Goal: Find specific page/section

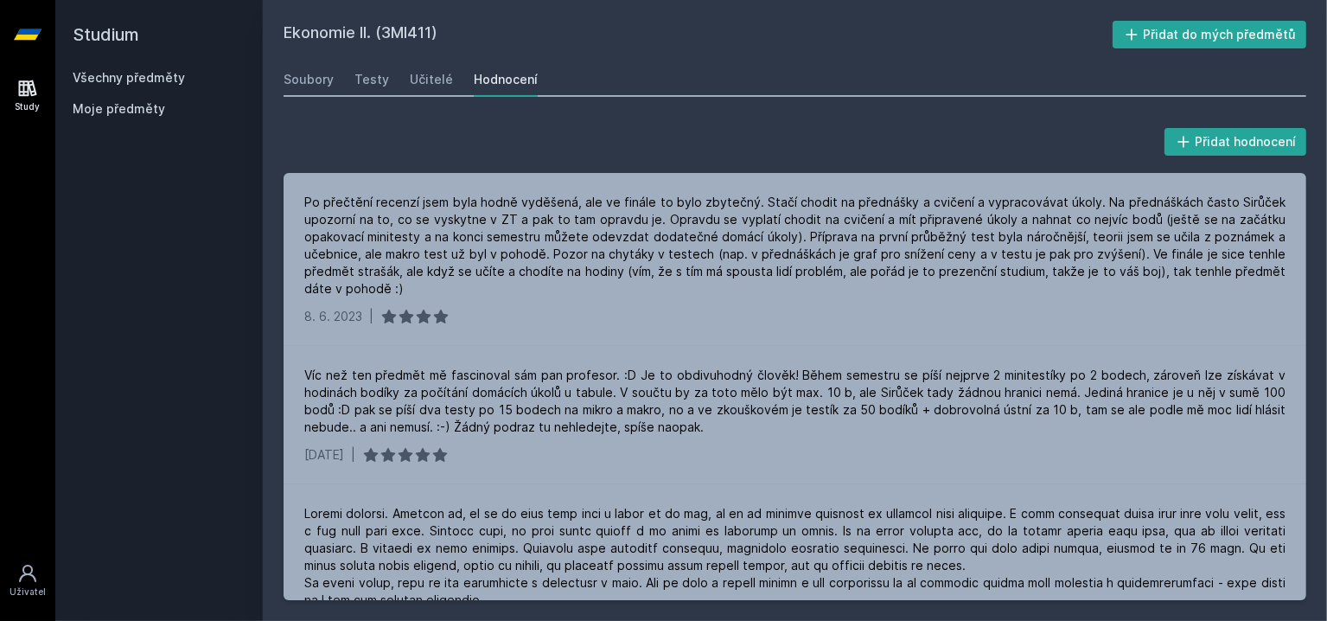
scroll to position [636, 0]
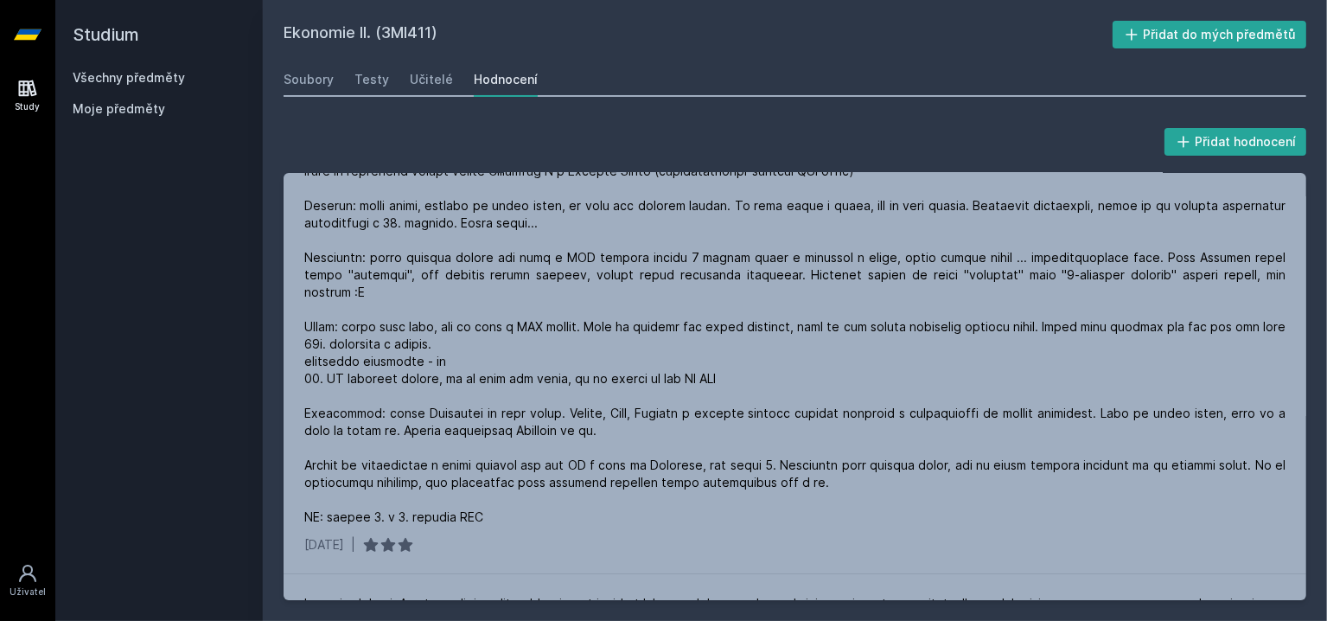
click at [19, 35] on icon at bounding box center [28, 34] width 28 height 10
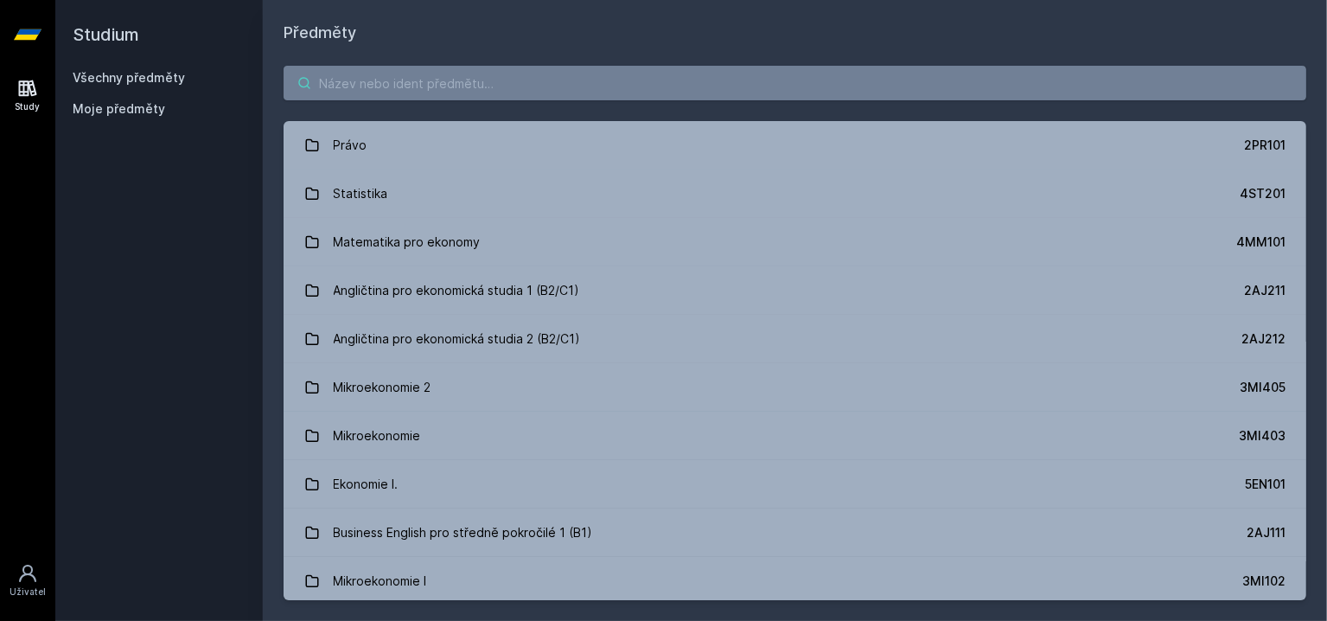
click at [358, 90] on input "search" at bounding box center [795, 83] width 1023 height 35
paste input "1FU440"
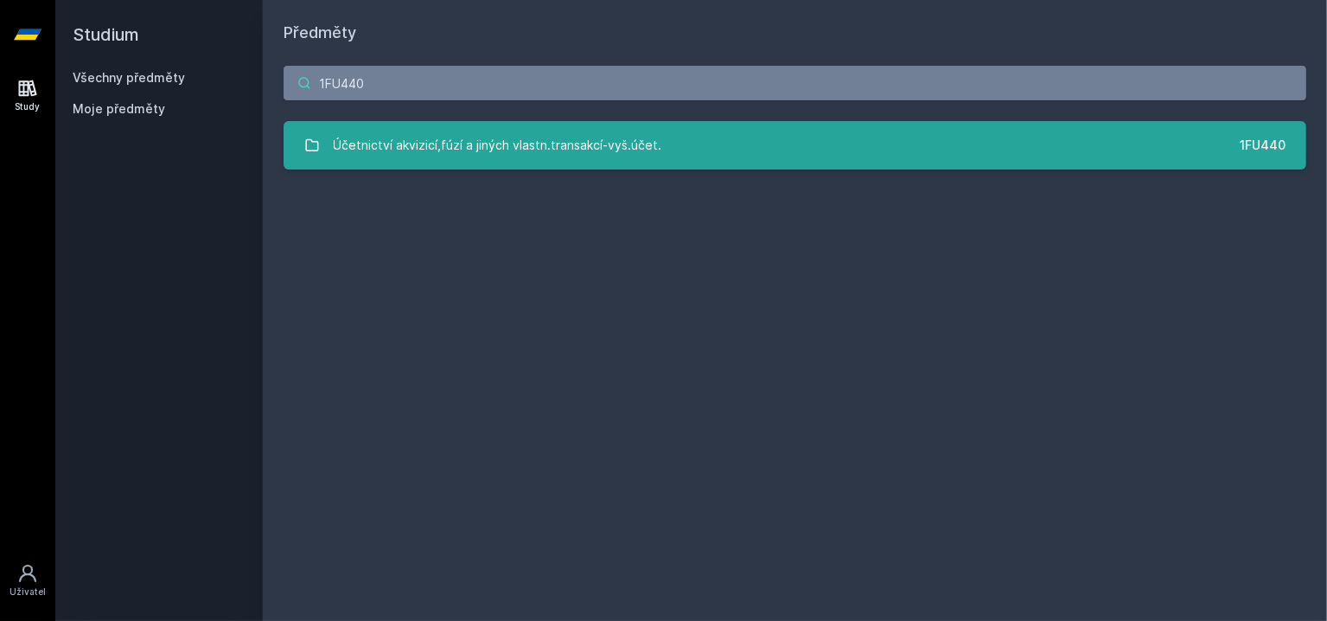
type input "1FU440"
click at [453, 146] on div "Účetnictví akvizicí,fúzí a jiných vlastn.transakcí-vyš.účet." at bounding box center [498, 145] width 328 height 35
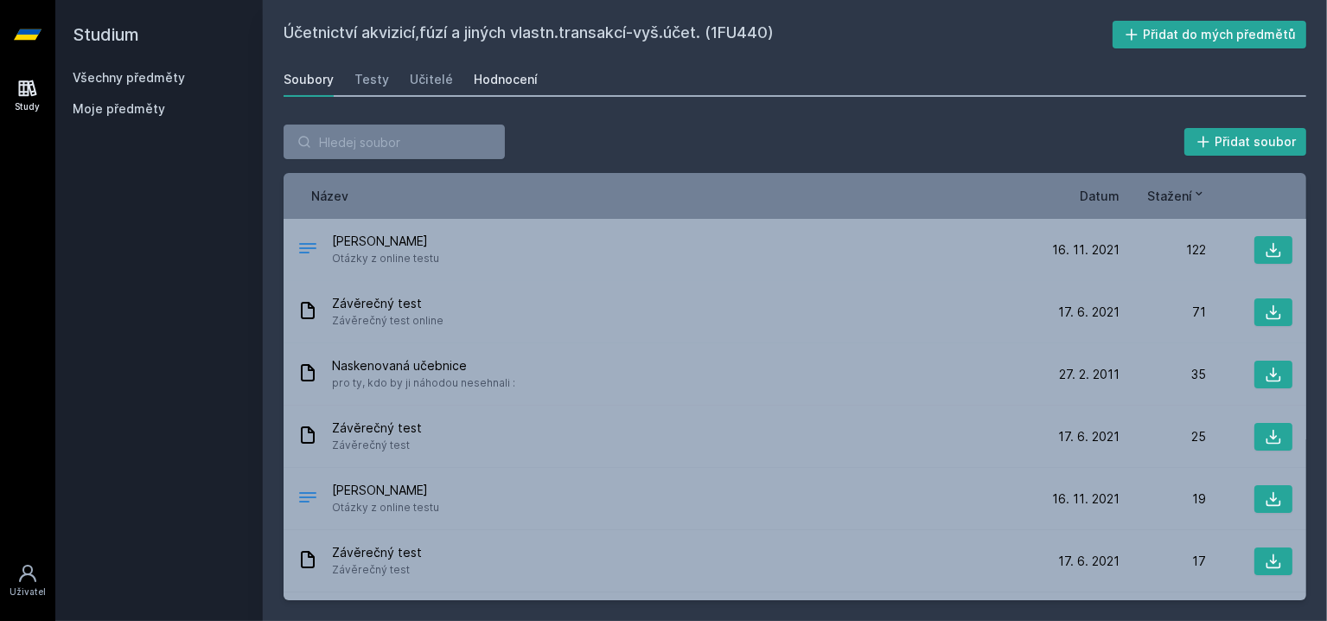
click at [519, 69] on link "Hodnocení" at bounding box center [506, 79] width 64 height 35
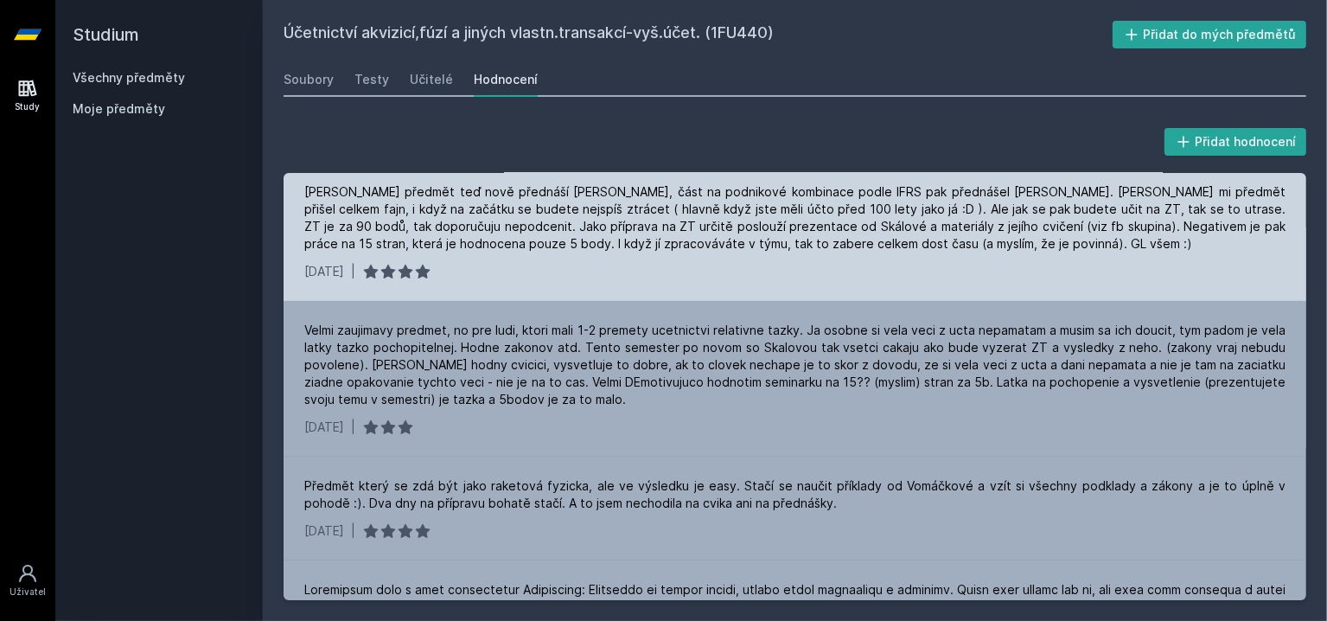
scroll to position [166, 0]
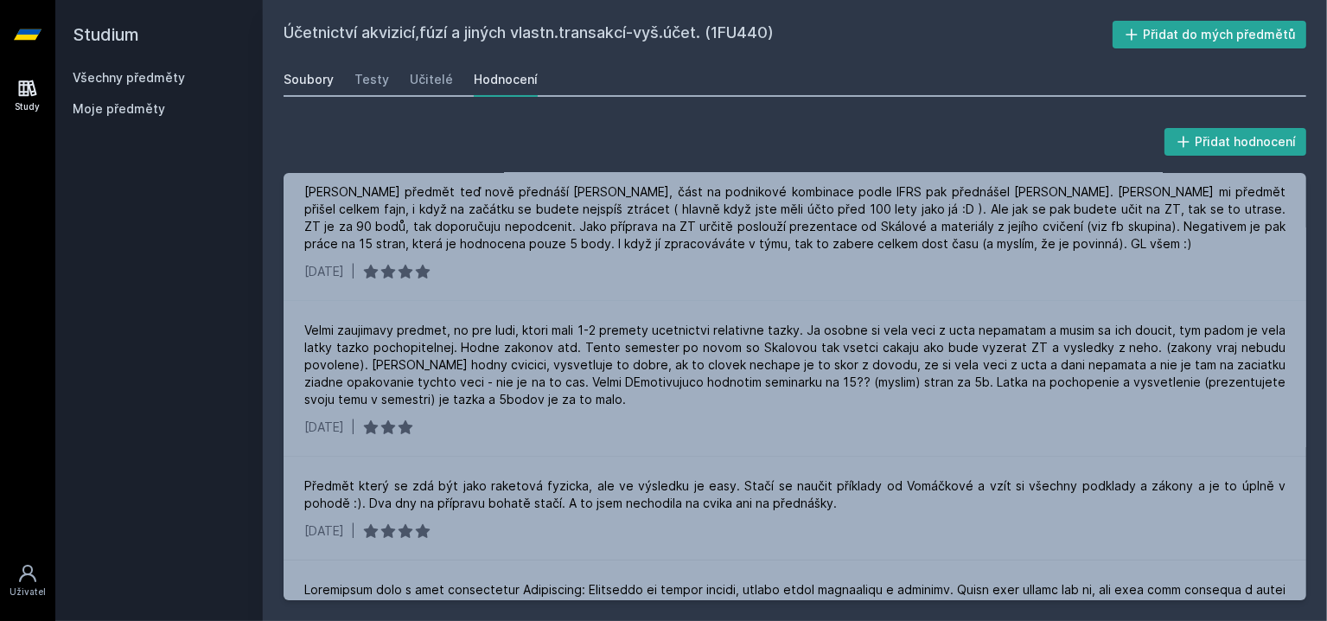
click at [321, 91] on link "Soubory" at bounding box center [309, 79] width 50 height 35
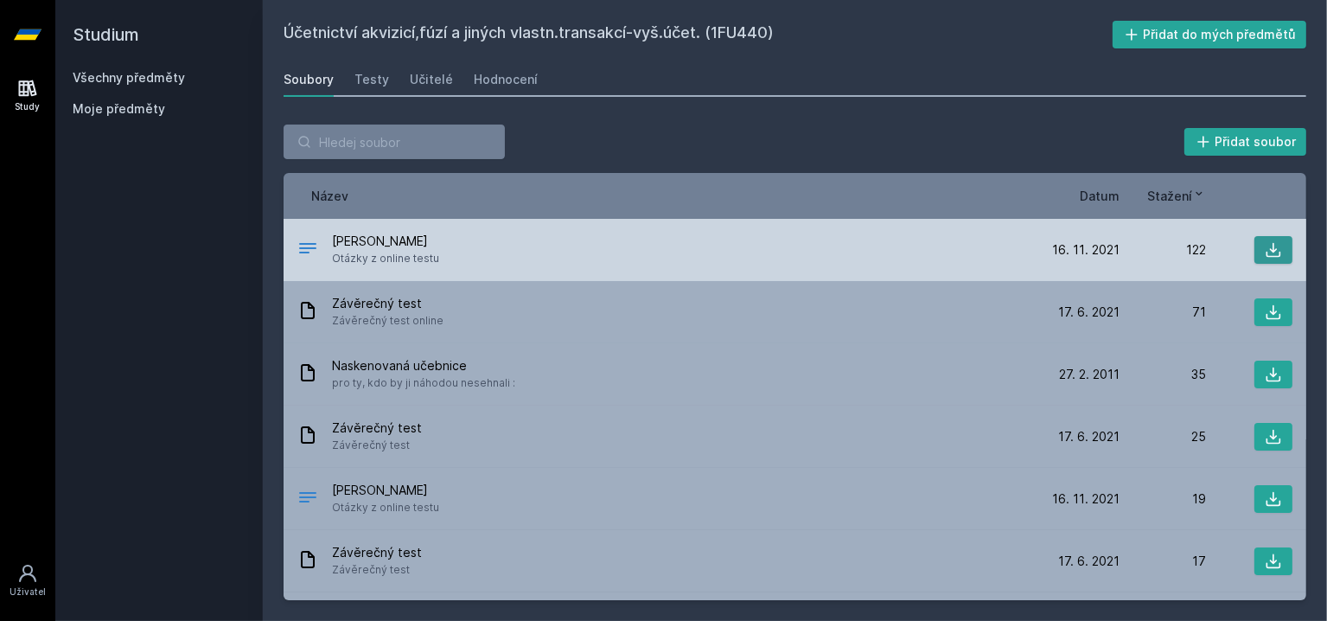
click at [1275, 245] on button at bounding box center [1273, 250] width 38 height 28
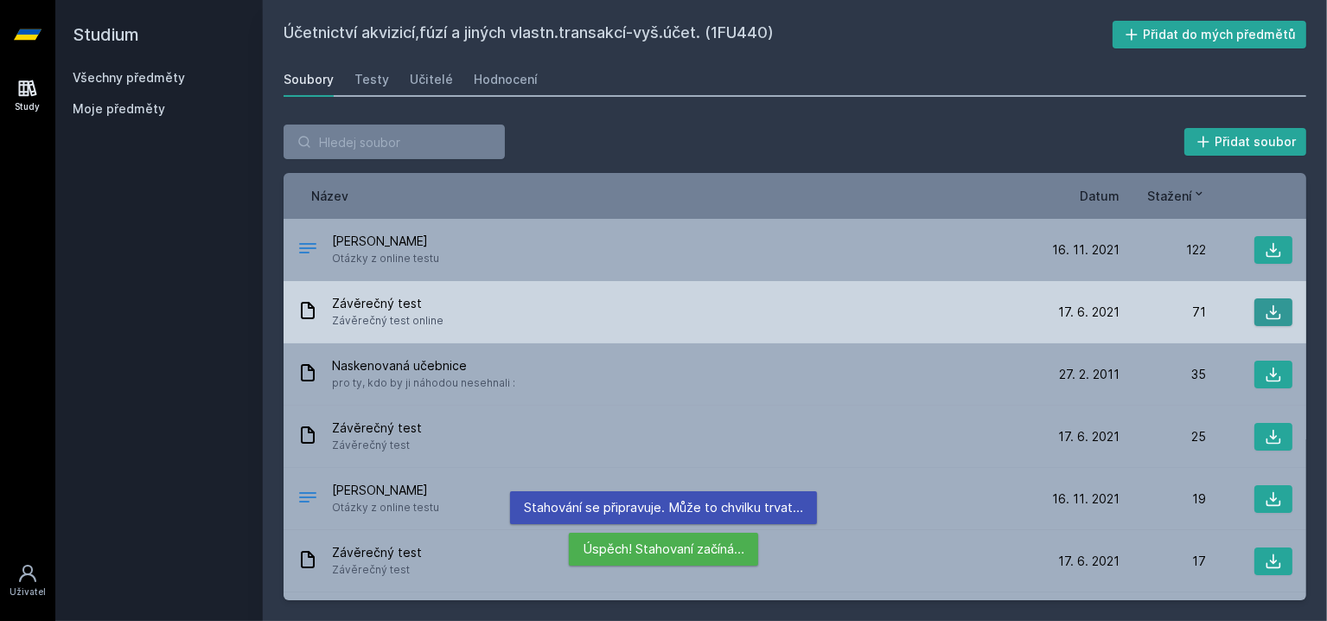
click at [1267, 319] on icon at bounding box center [1273, 311] width 17 height 17
